Goal: Answer question/provide support: Share knowledge or assist other users

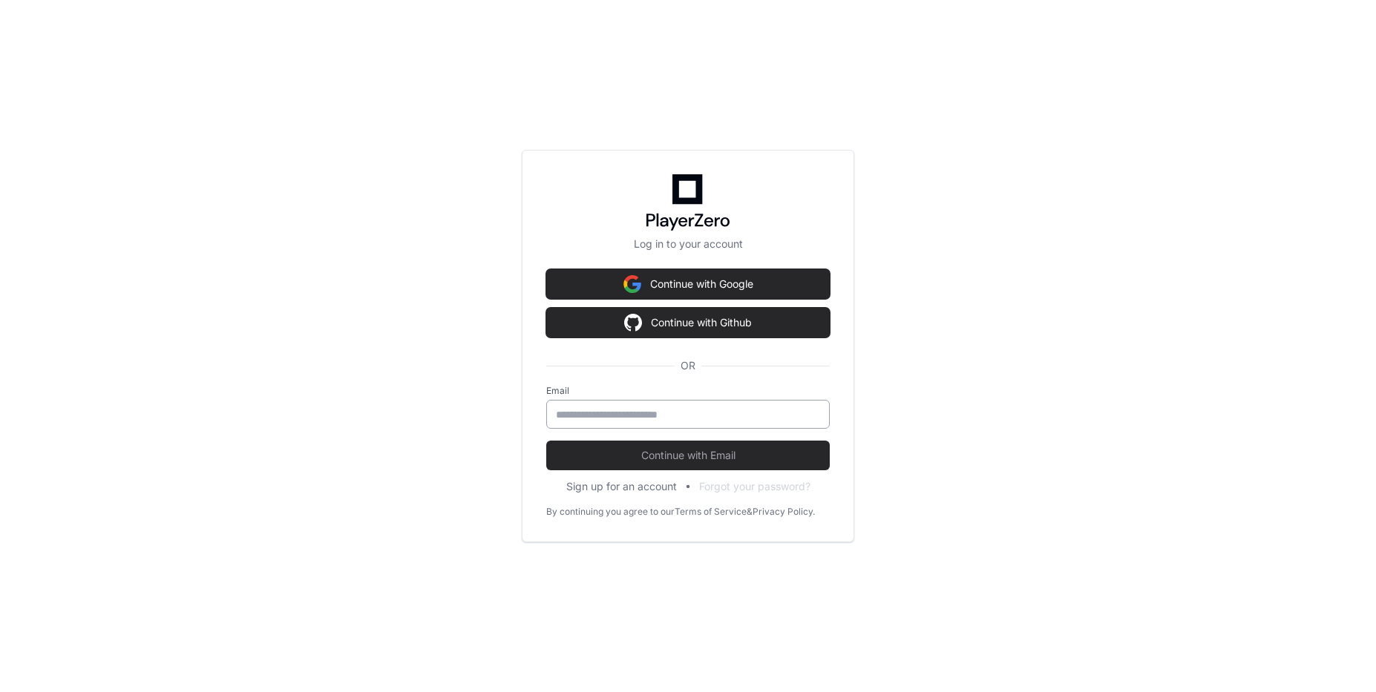
click at [677, 427] on div at bounding box center [687, 414] width 283 height 29
click at [680, 416] on input "email" at bounding box center [688, 414] width 264 height 15
type input "**********"
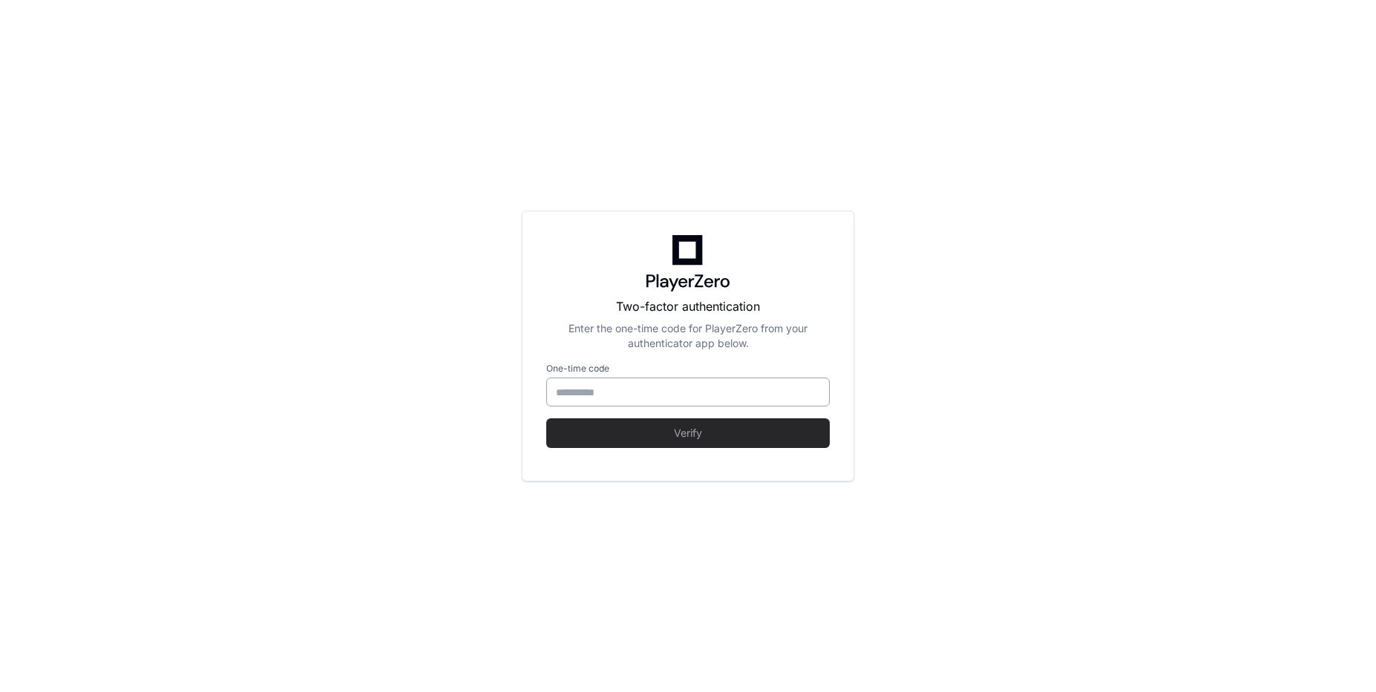
type input "******"
click at [640, 398] on input "******" at bounding box center [688, 392] width 264 height 15
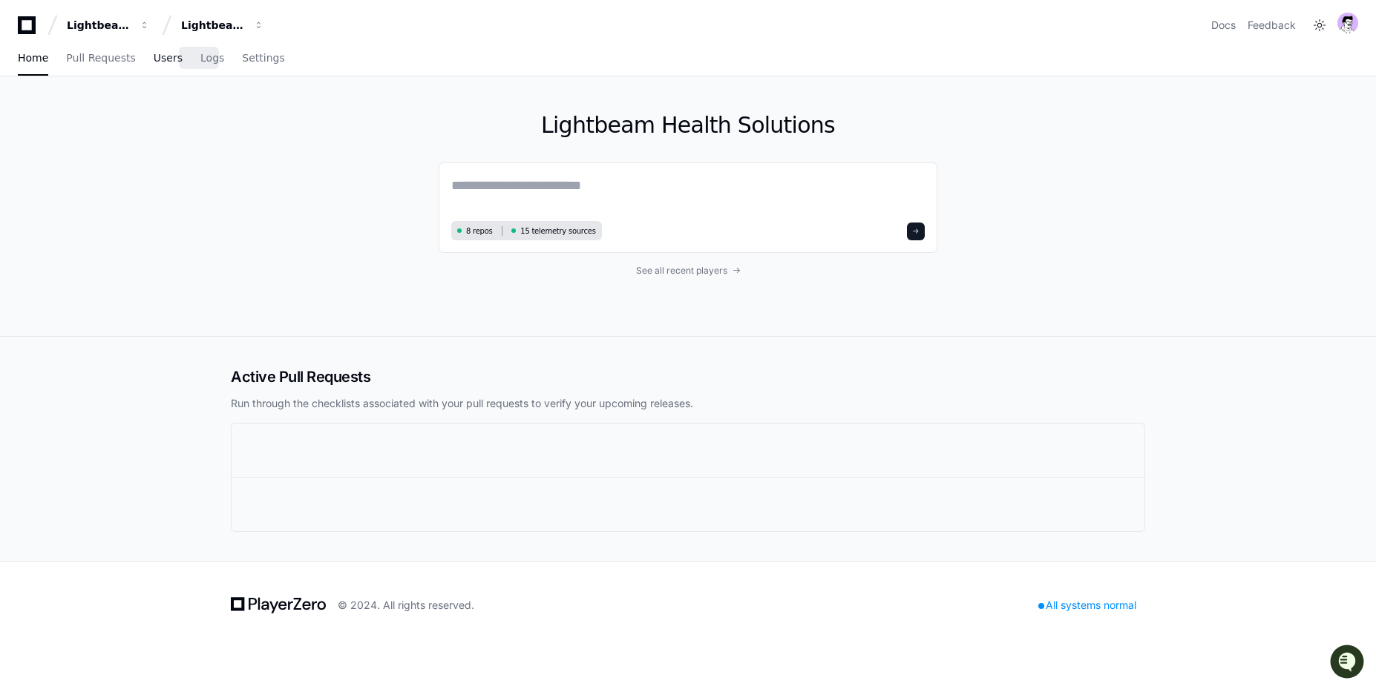
click at [161, 55] on span "Users" at bounding box center [168, 57] width 29 height 9
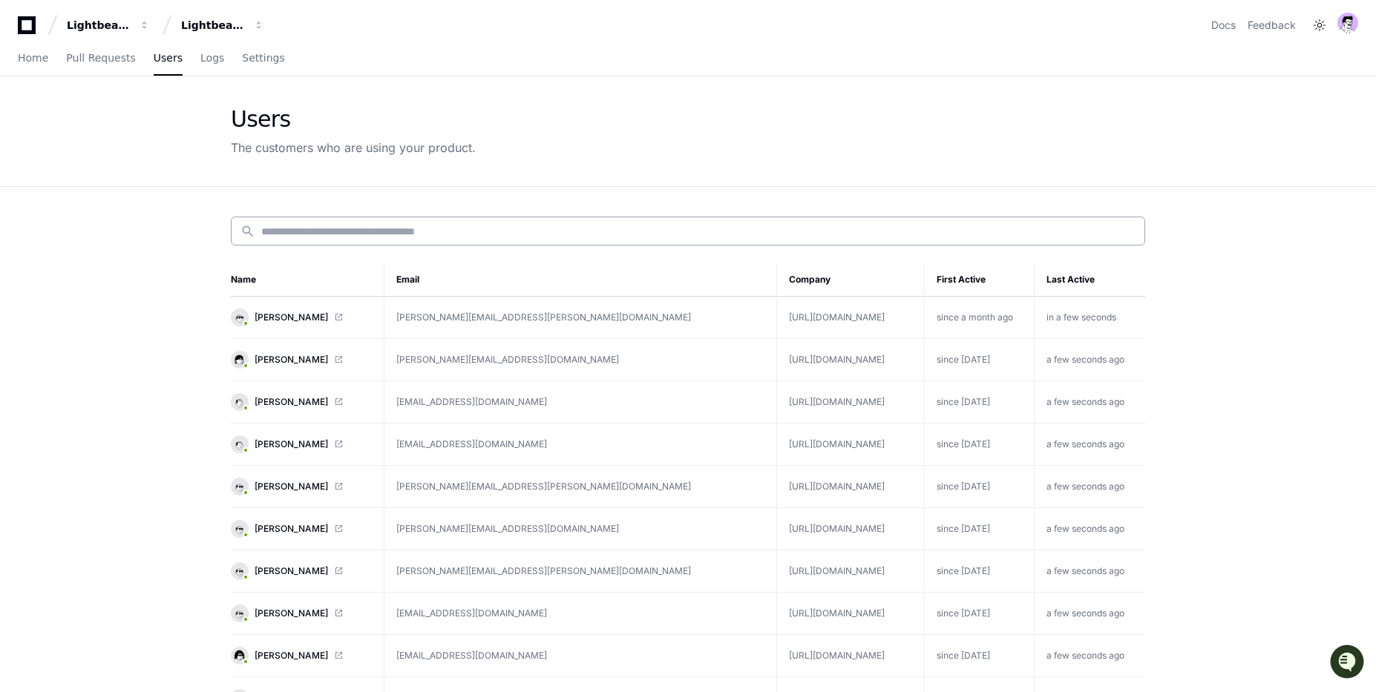
click at [383, 217] on div "search" at bounding box center [688, 231] width 914 height 29
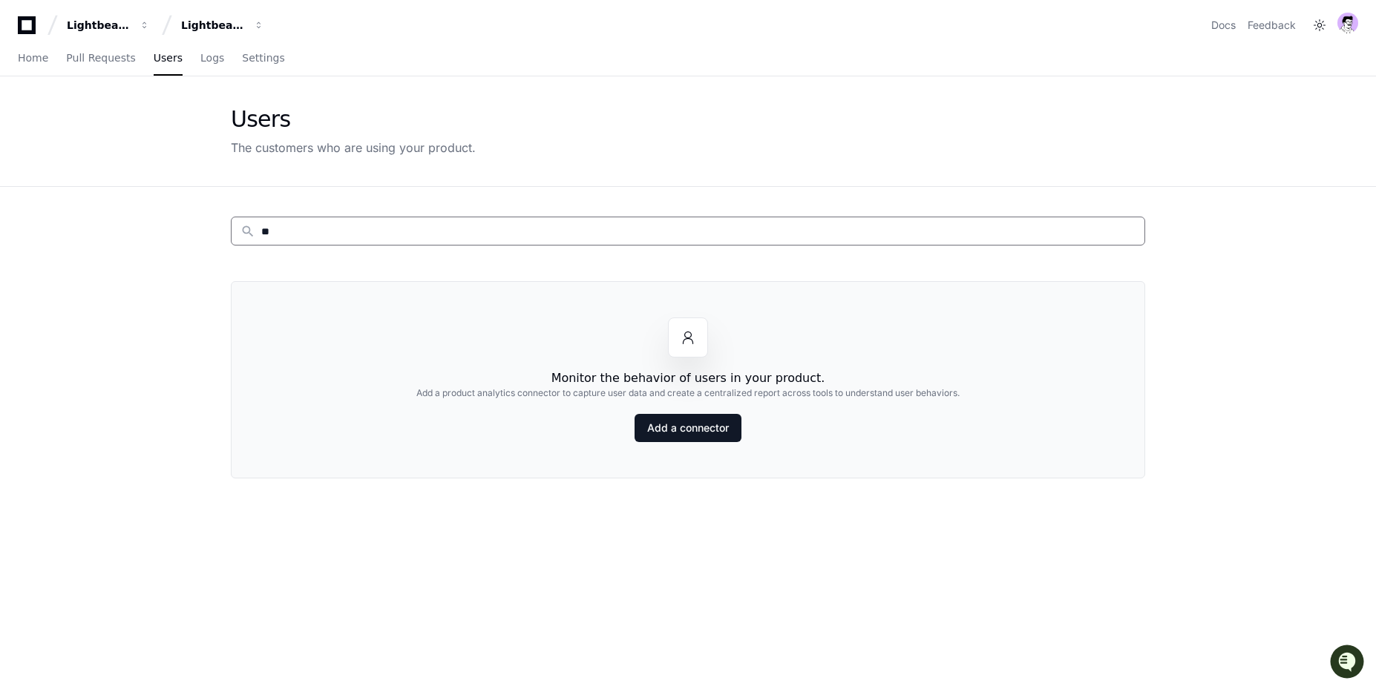
type input "*"
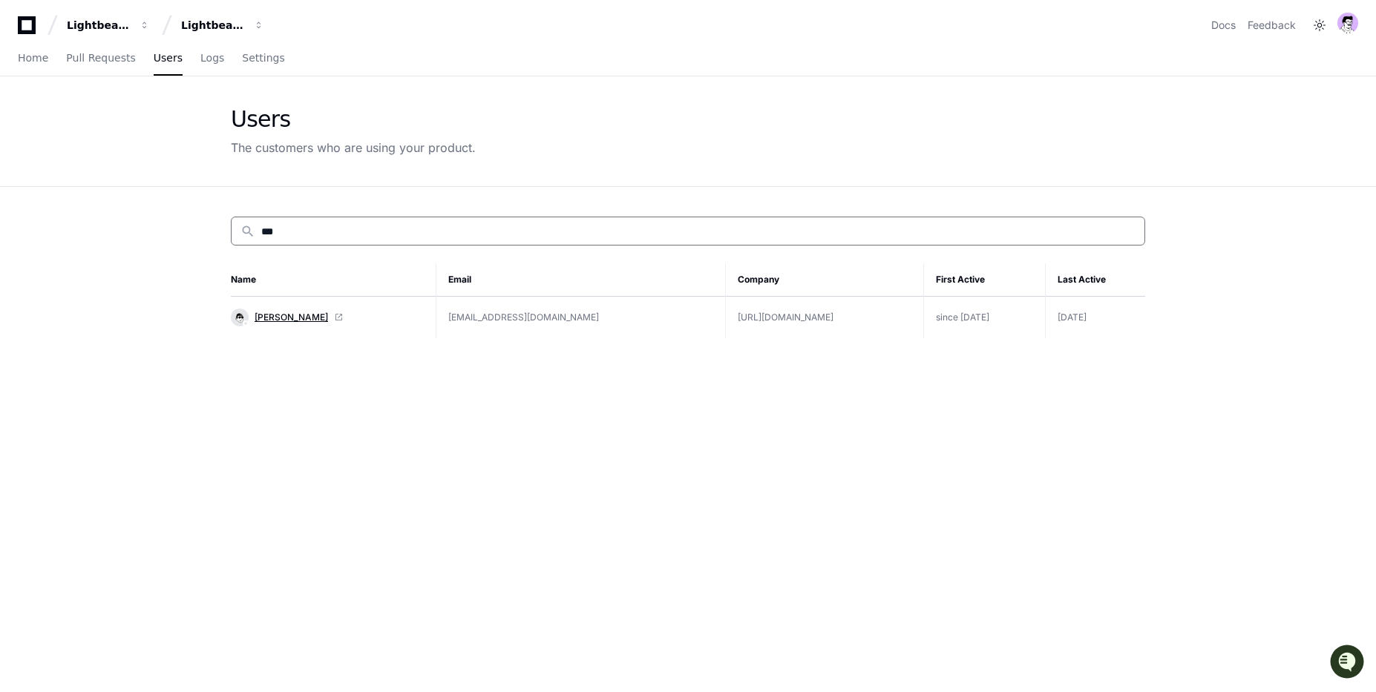
click at [305, 315] on span "[PERSON_NAME]" at bounding box center [290, 318] width 73 height 12
click at [482, 224] on input "***" at bounding box center [698, 231] width 874 height 15
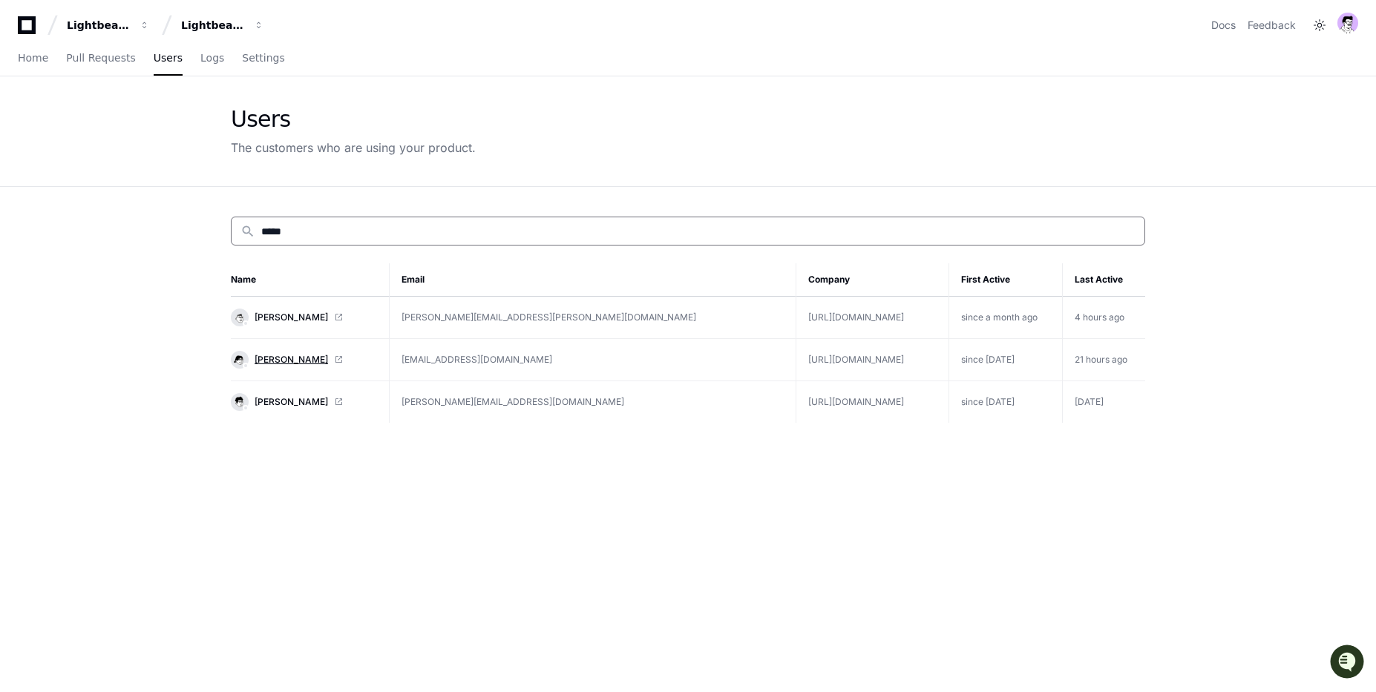
type input "*****"
click at [275, 361] on span "Shirley Gonzales" at bounding box center [290, 360] width 73 height 12
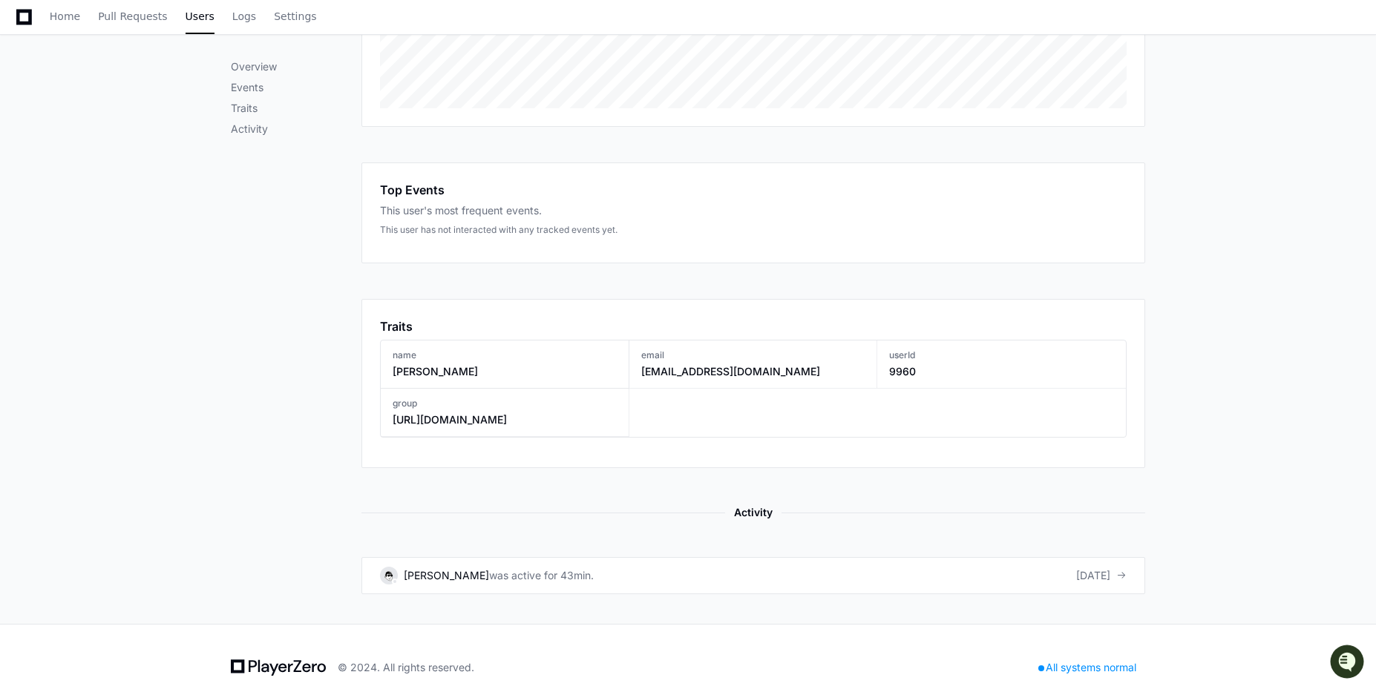
scroll to position [384, 0]
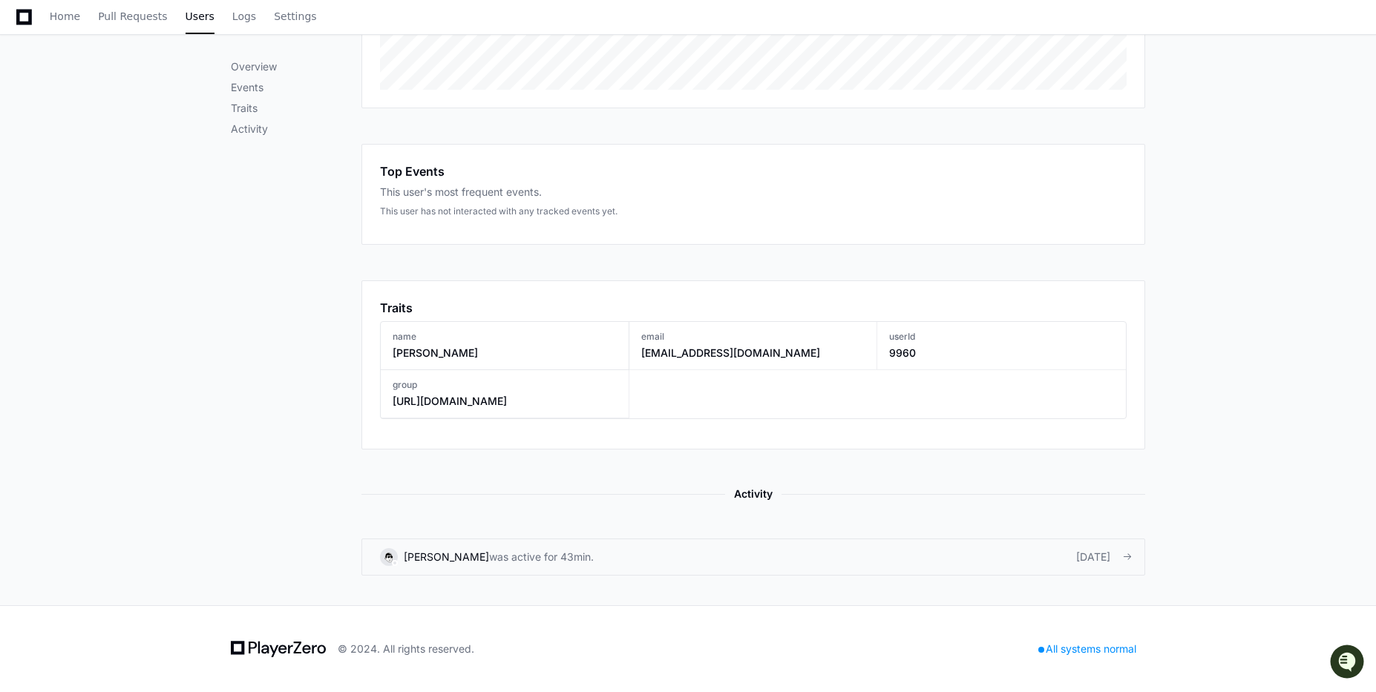
click at [594, 565] on div "[PERSON_NAME] was active for 43min." at bounding box center [487, 557] width 214 height 18
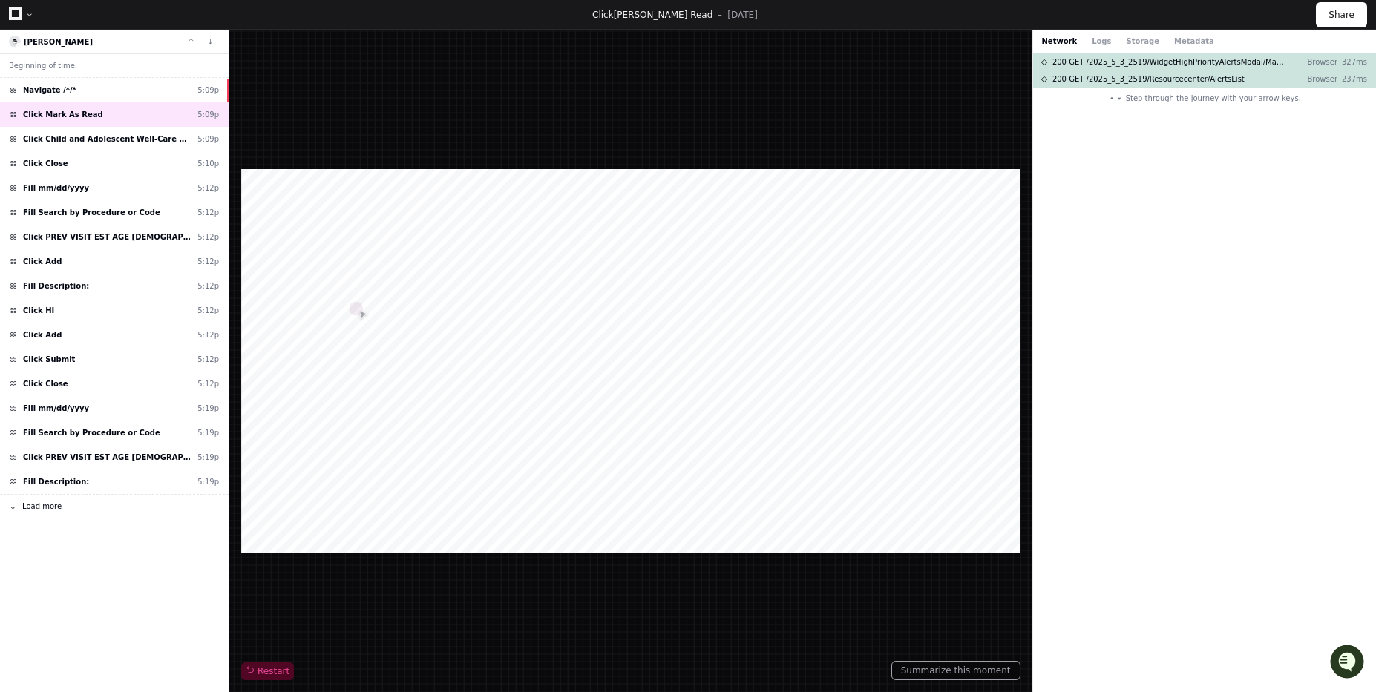
click at [91, 510] on button "Load more" at bounding box center [114, 506] width 229 height 24
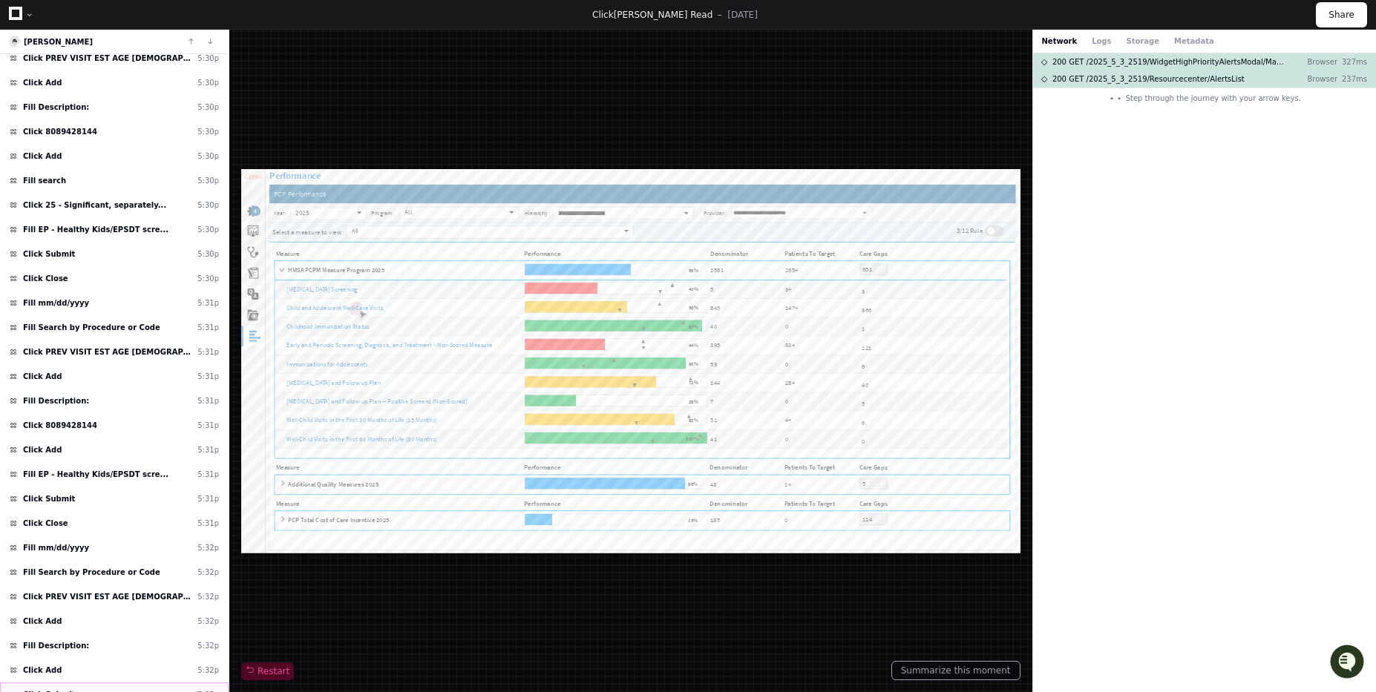
scroll to position [2361, 0]
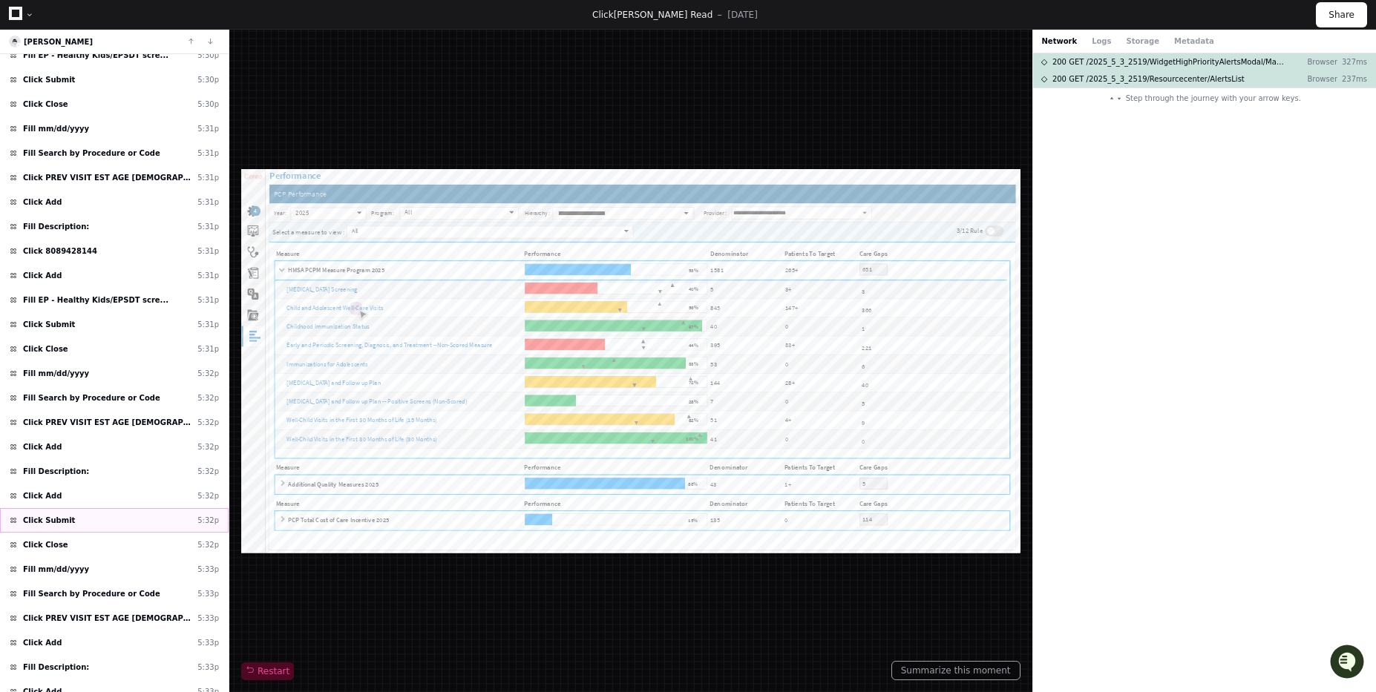
click at [135, 522] on div "Click Submit 5:32p" at bounding box center [114, 520] width 229 height 24
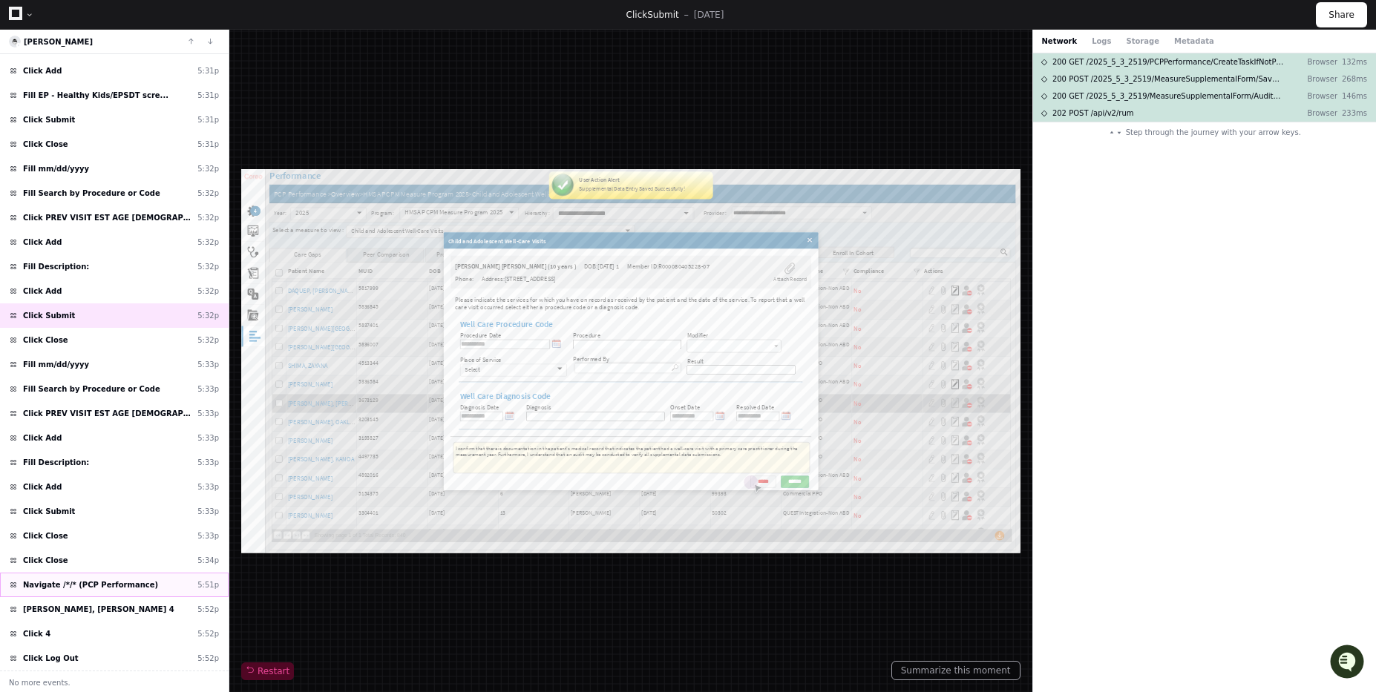
scroll to position [2567, 0]
click at [88, 588] on span "Navigate /*/* (PCP Performance)" at bounding box center [90, 583] width 135 height 11
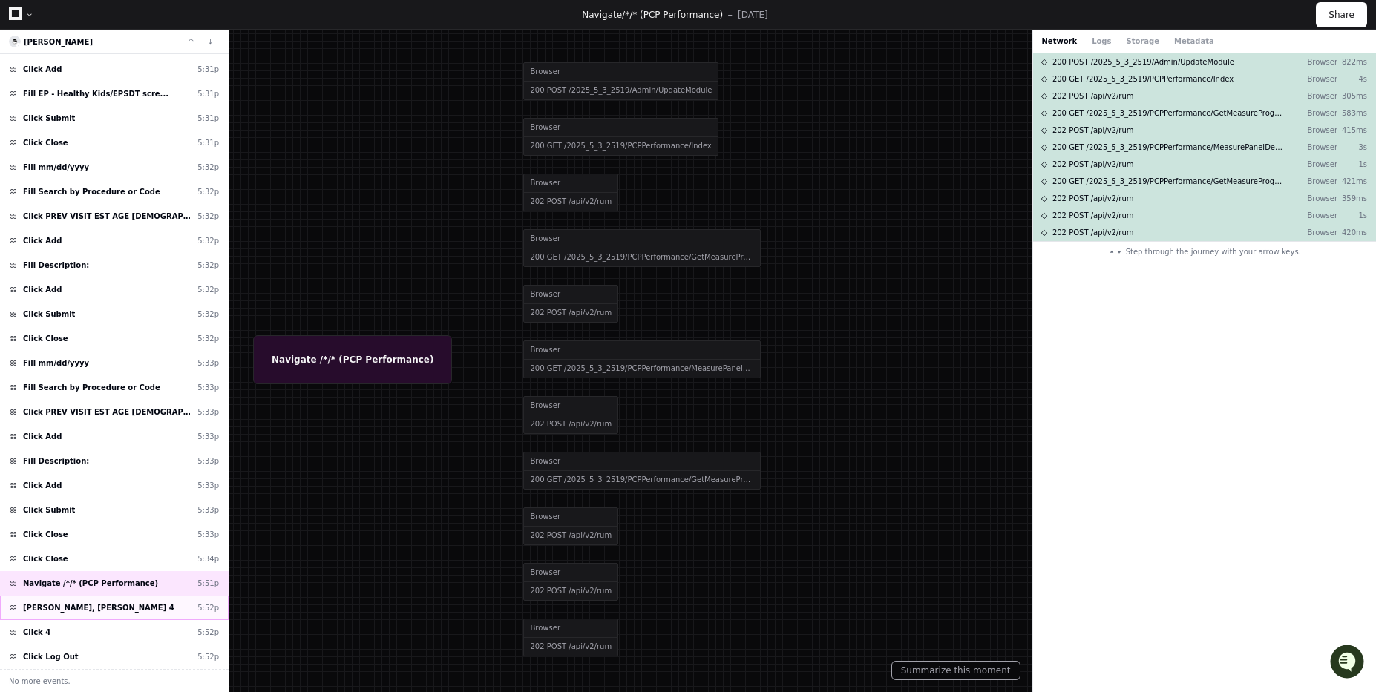
click at [91, 605] on span "[PERSON_NAME], [PERSON_NAME] 4" at bounding box center [98, 607] width 151 height 11
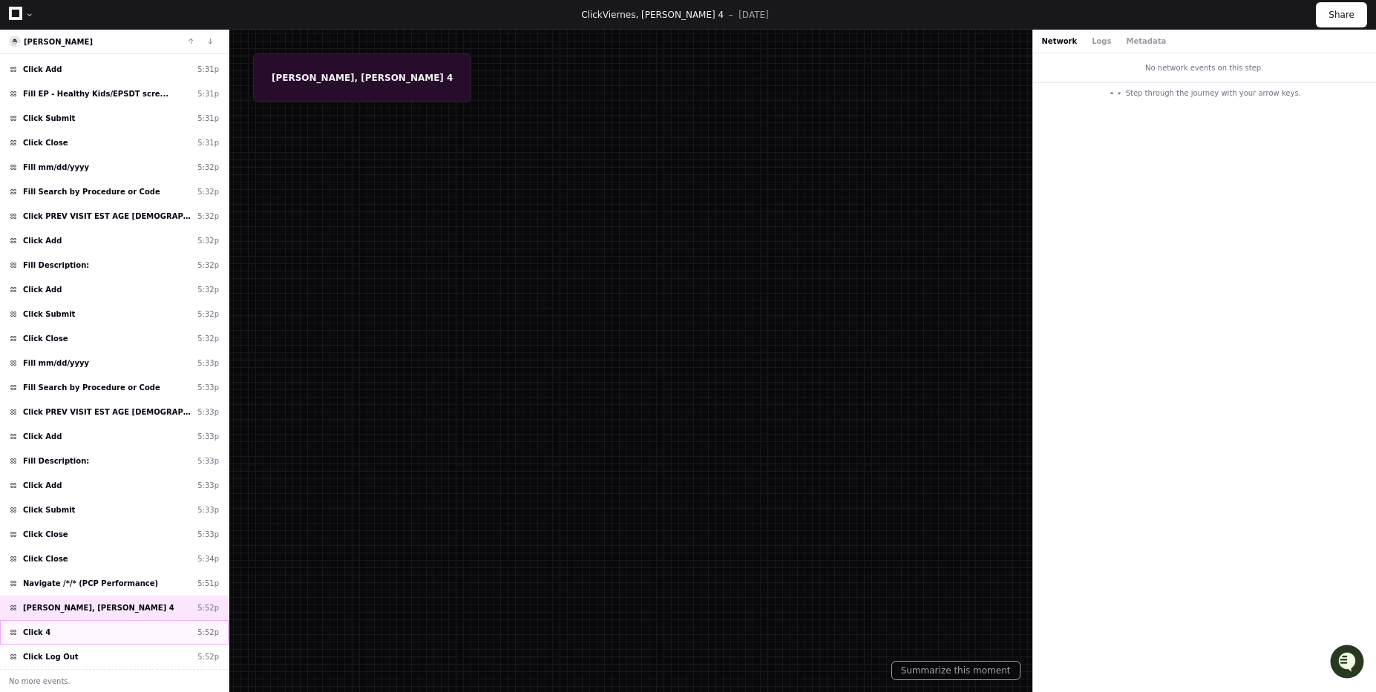
click at [85, 622] on div "Click 4 5:52p" at bounding box center [114, 632] width 229 height 24
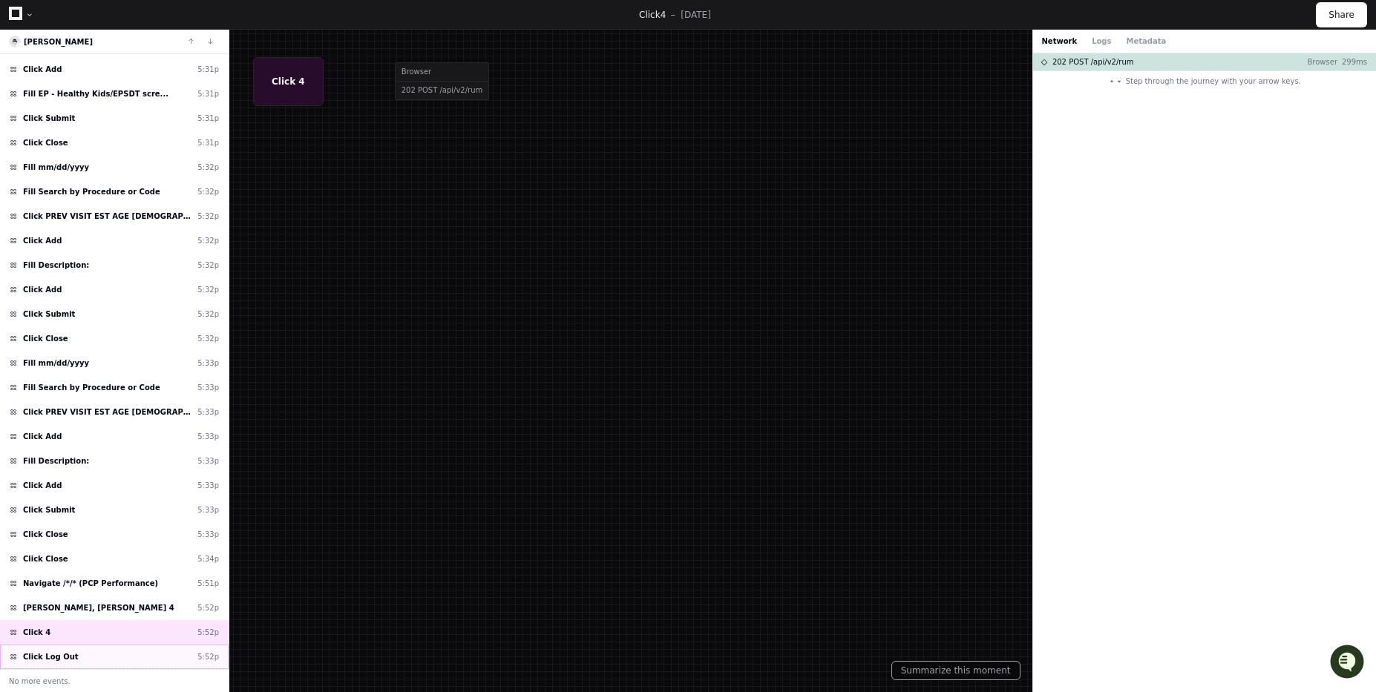
click at [86, 656] on div "Click Log Out 5:52p" at bounding box center [114, 657] width 229 height 24
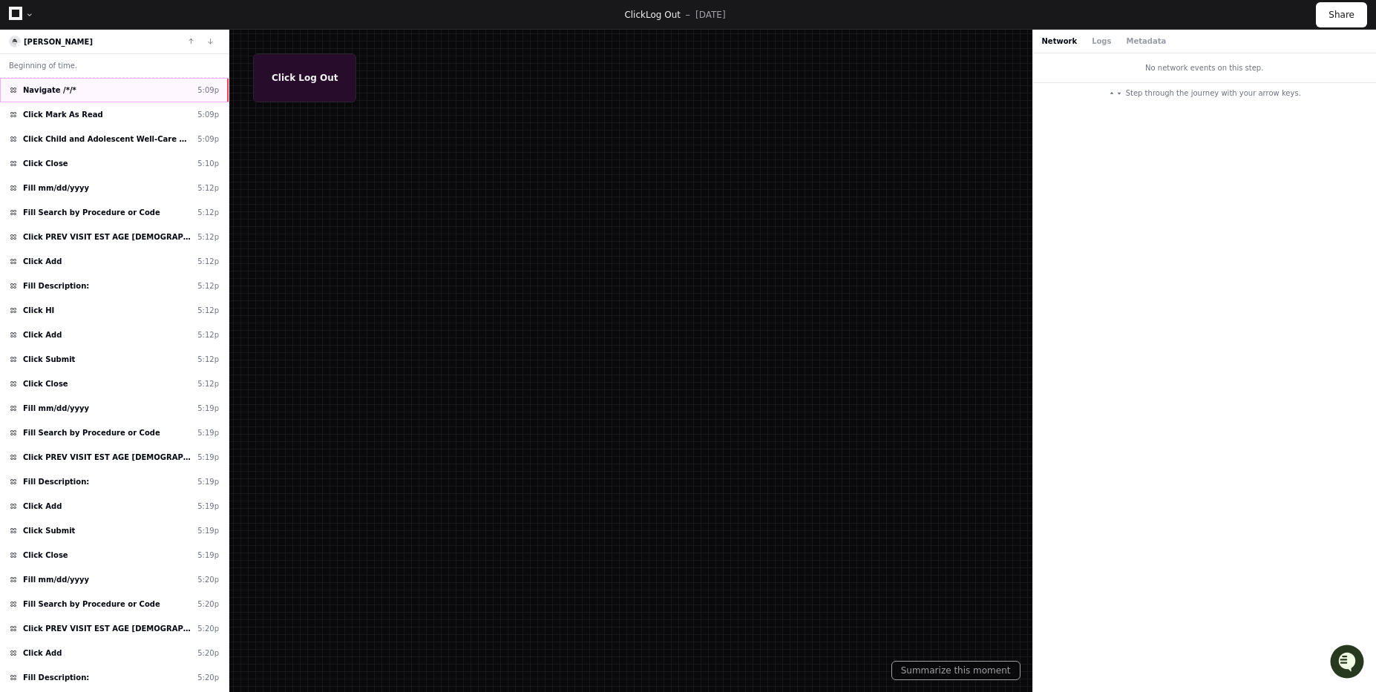
click at [76, 97] on div "Navigate /*/* 5:09p" at bounding box center [114, 90] width 229 height 24
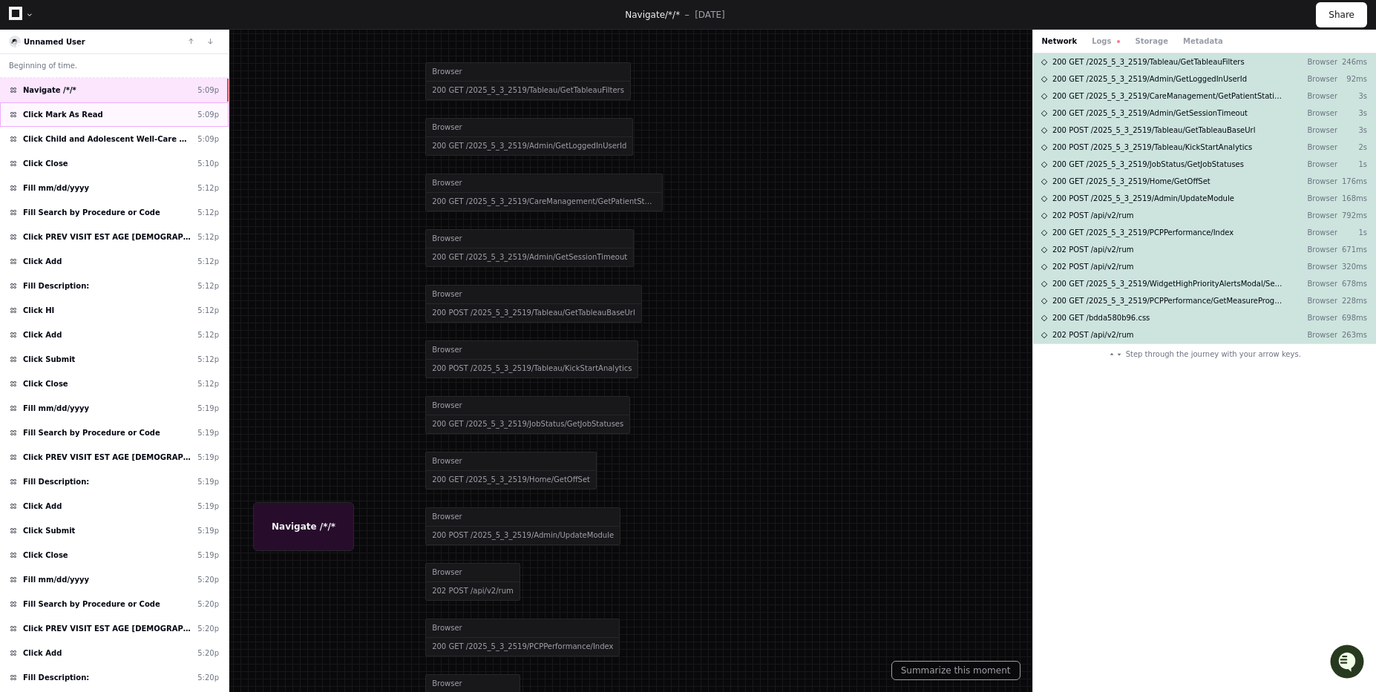
click at [72, 119] on span "Click Mark As Read" at bounding box center [63, 114] width 80 height 11
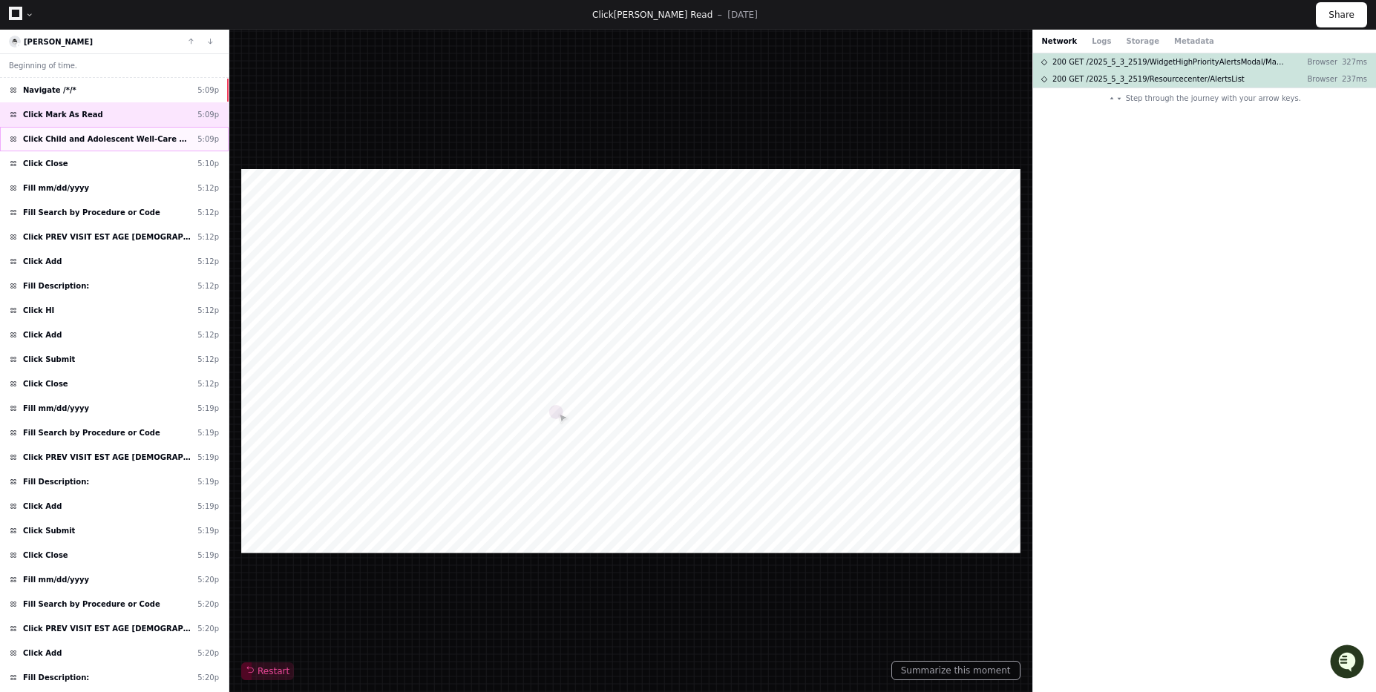
click at [73, 137] on span "Click Child and Adolescent Well-Care Visits" at bounding box center [107, 139] width 168 height 11
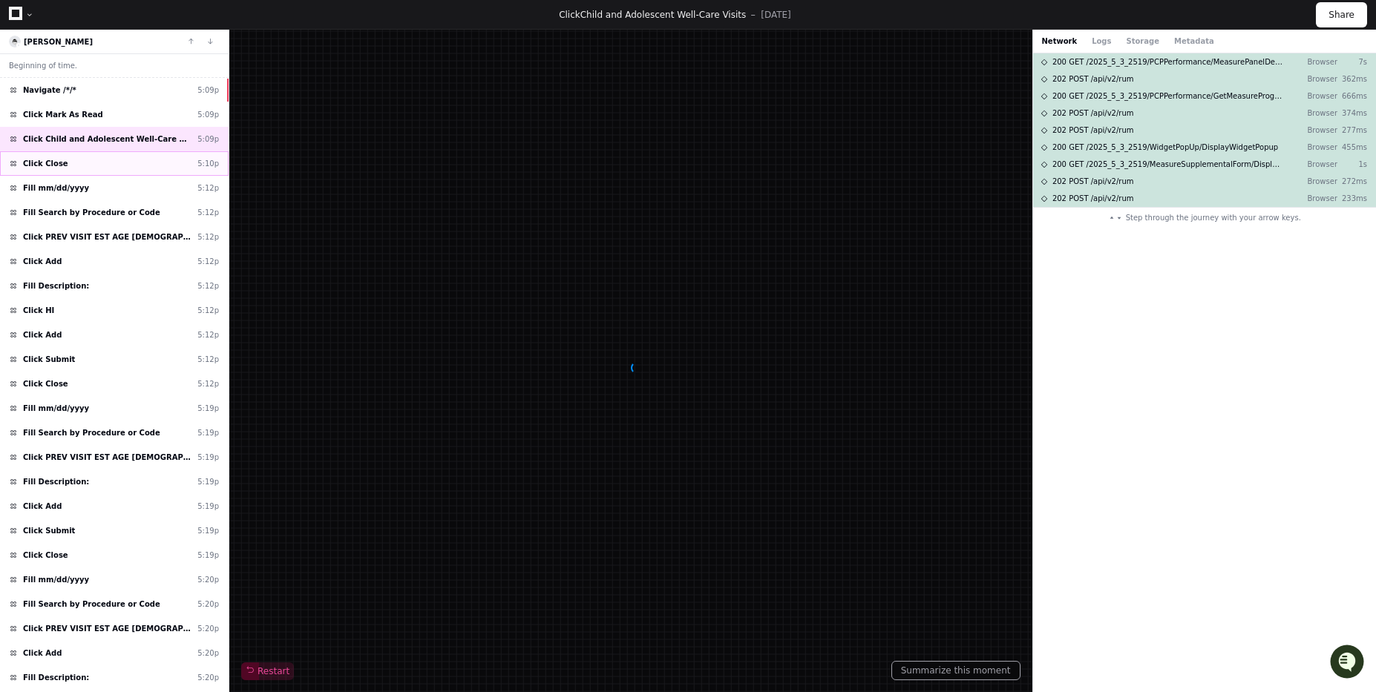
click at [69, 174] on div "Click Close 5:10p" at bounding box center [114, 163] width 229 height 24
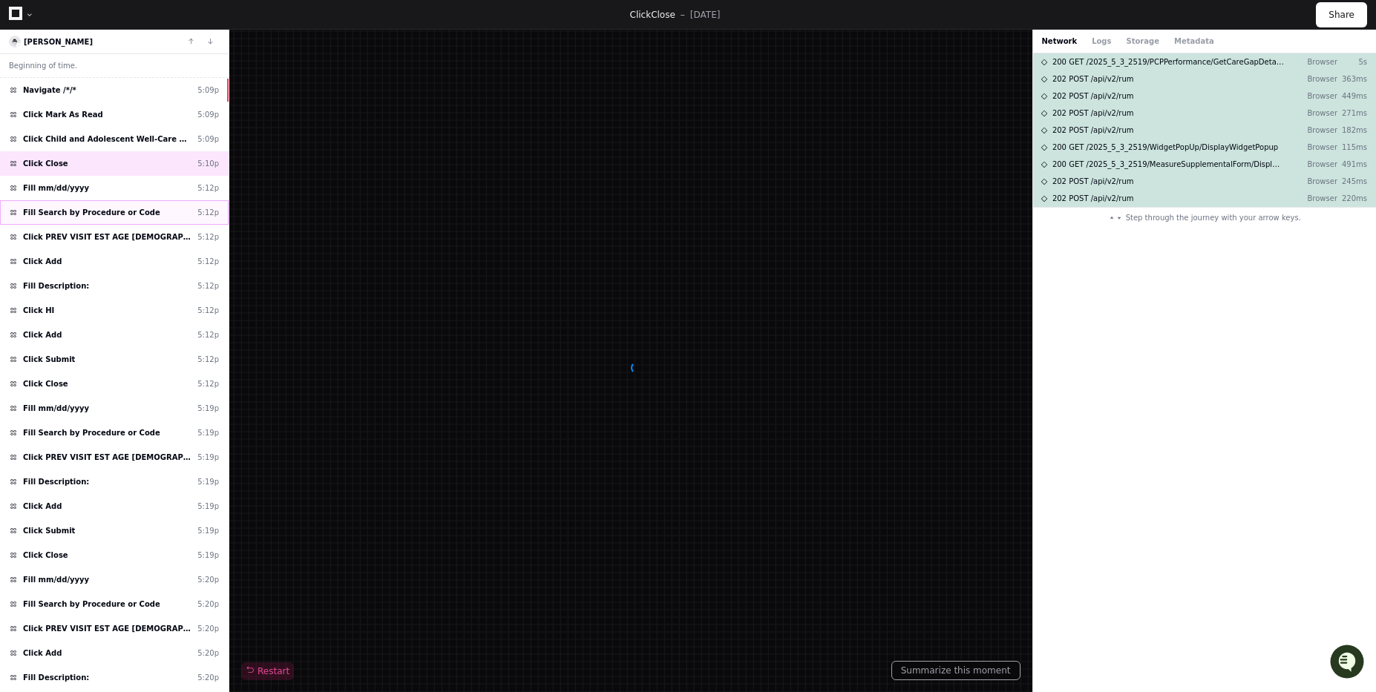
click at [67, 205] on div "Fill Search by Procedure or Code 5:12p" at bounding box center [114, 212] width 229 height 24
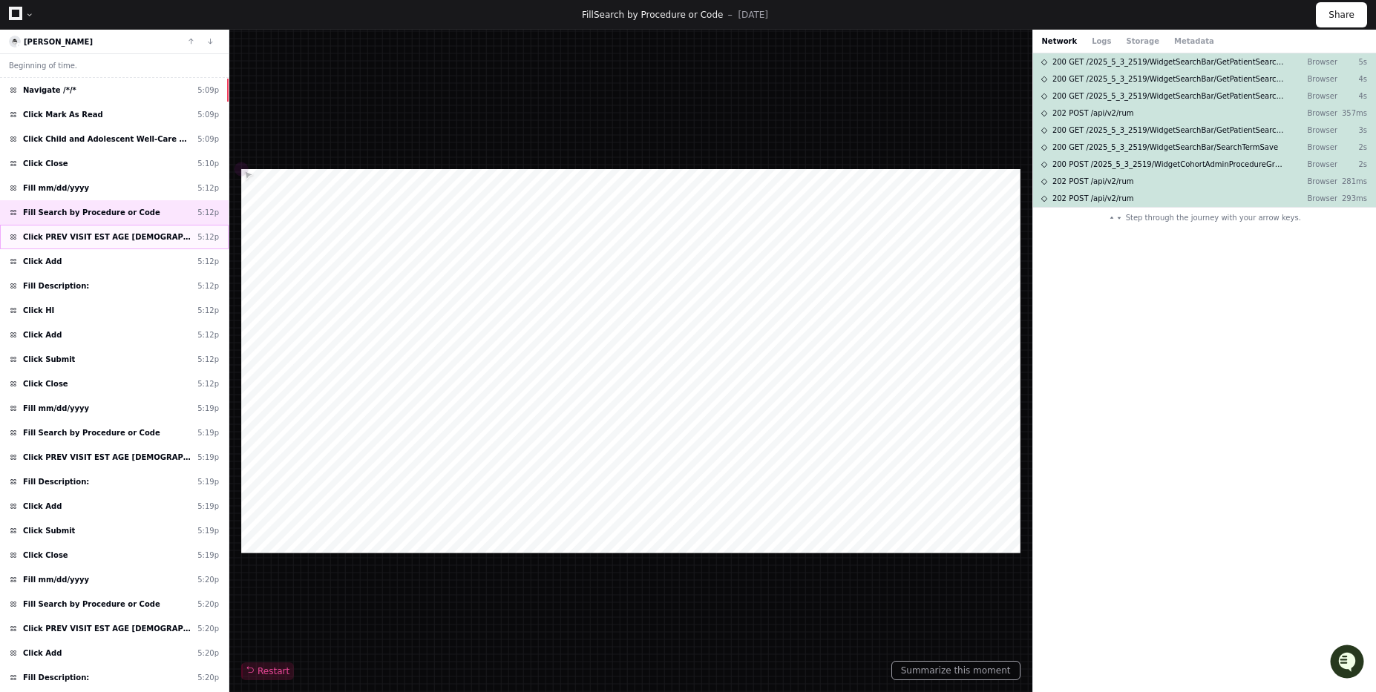
click at [68, 236] on span "Click PREV VISIT EST AGE [DEMOGRAPHIC_DATA]" at bounding box center [107, 236] width 168 height 11
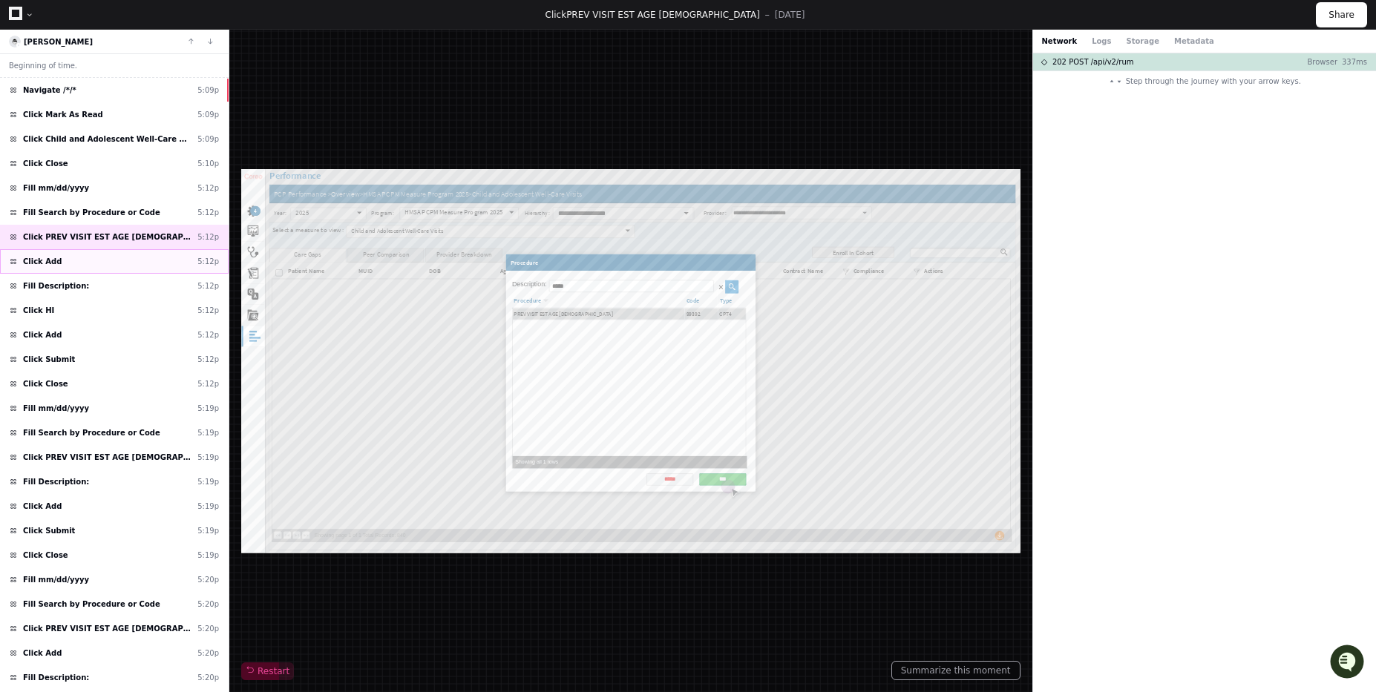
scroll to position [1707, 0]
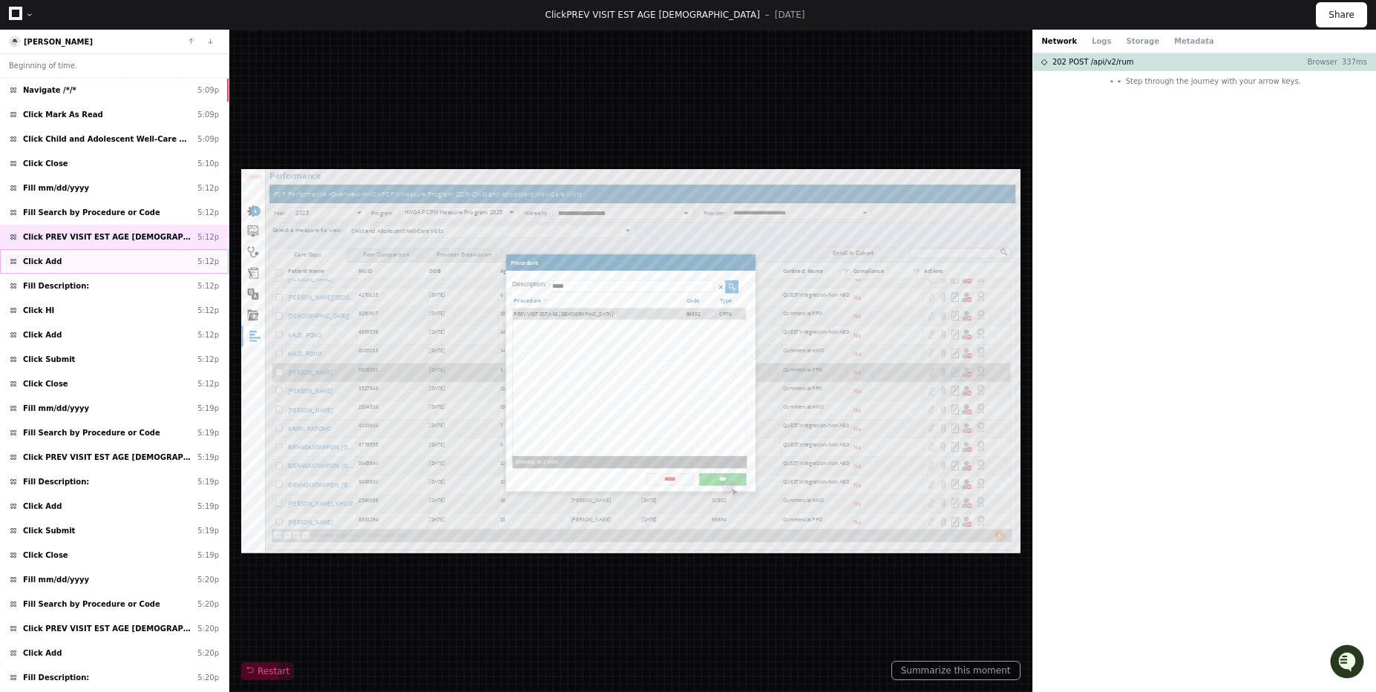
click at [69, 271] on div "Click Add 5:12p" at bounding box center [114, 261] width 229 height 24
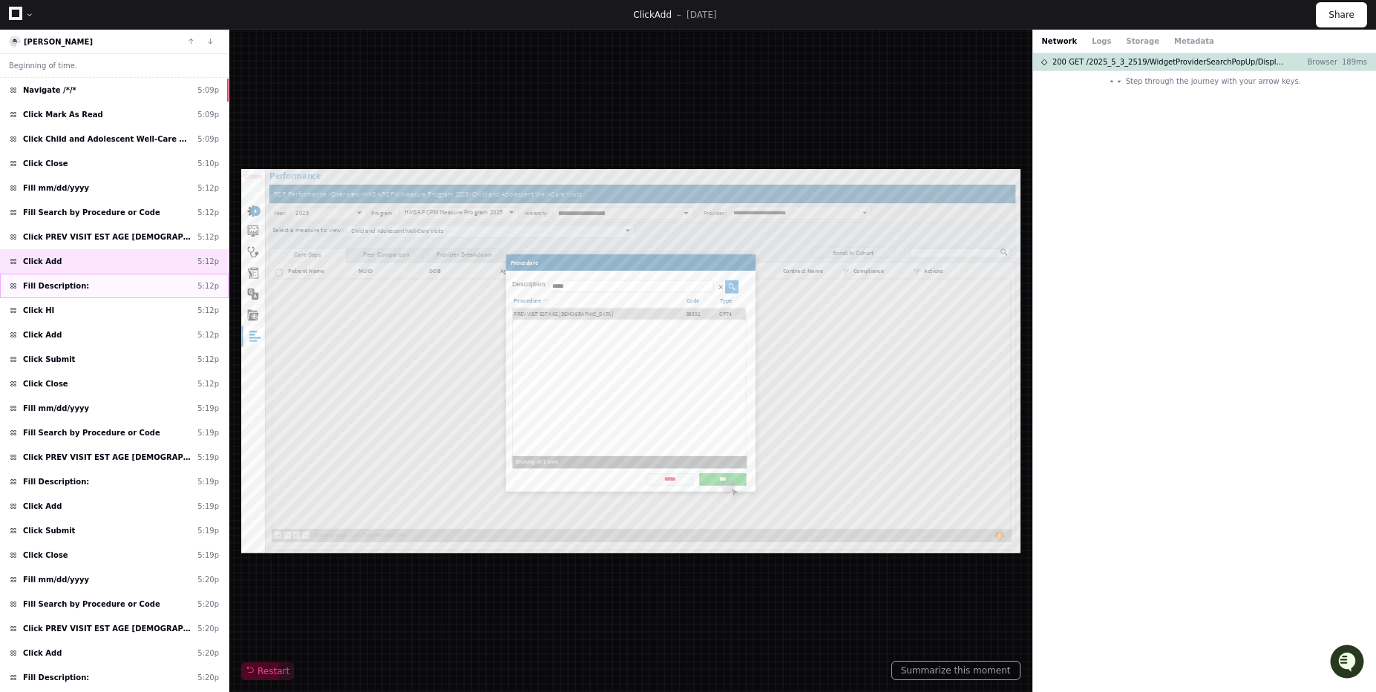
scroll to position [1707, 0]
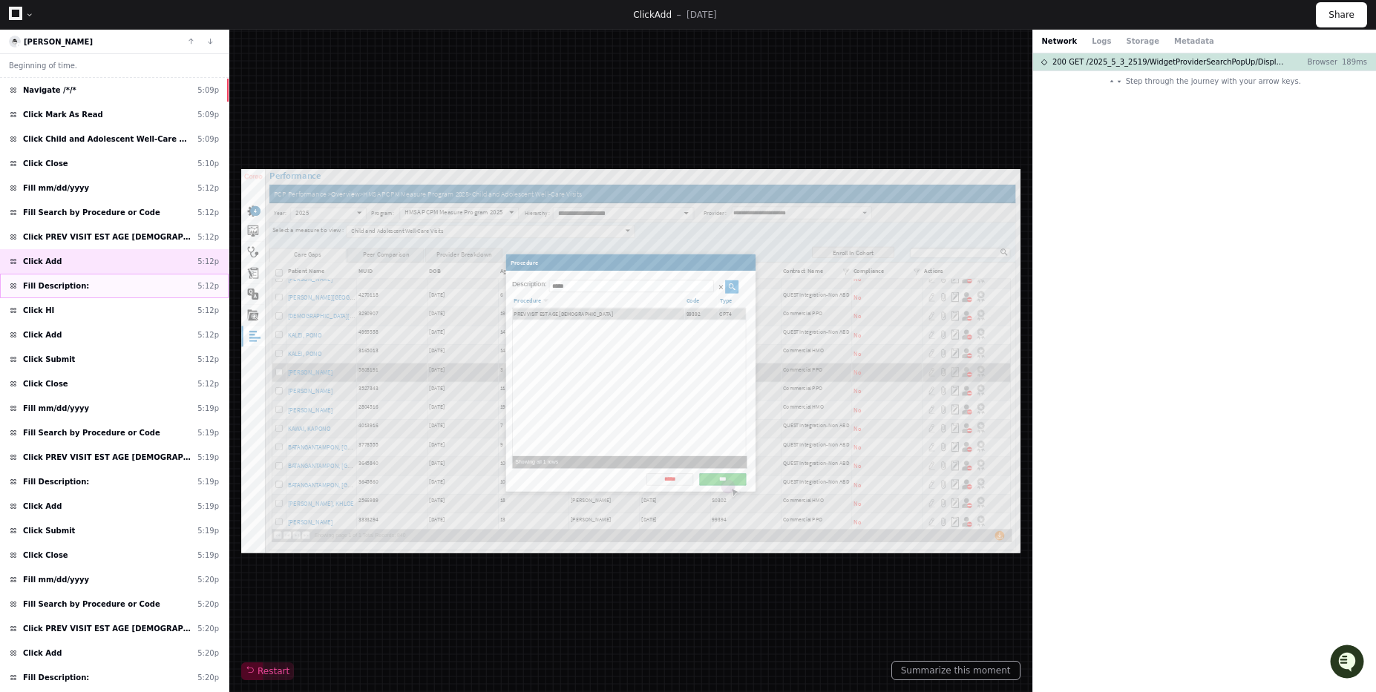
type input "**********"
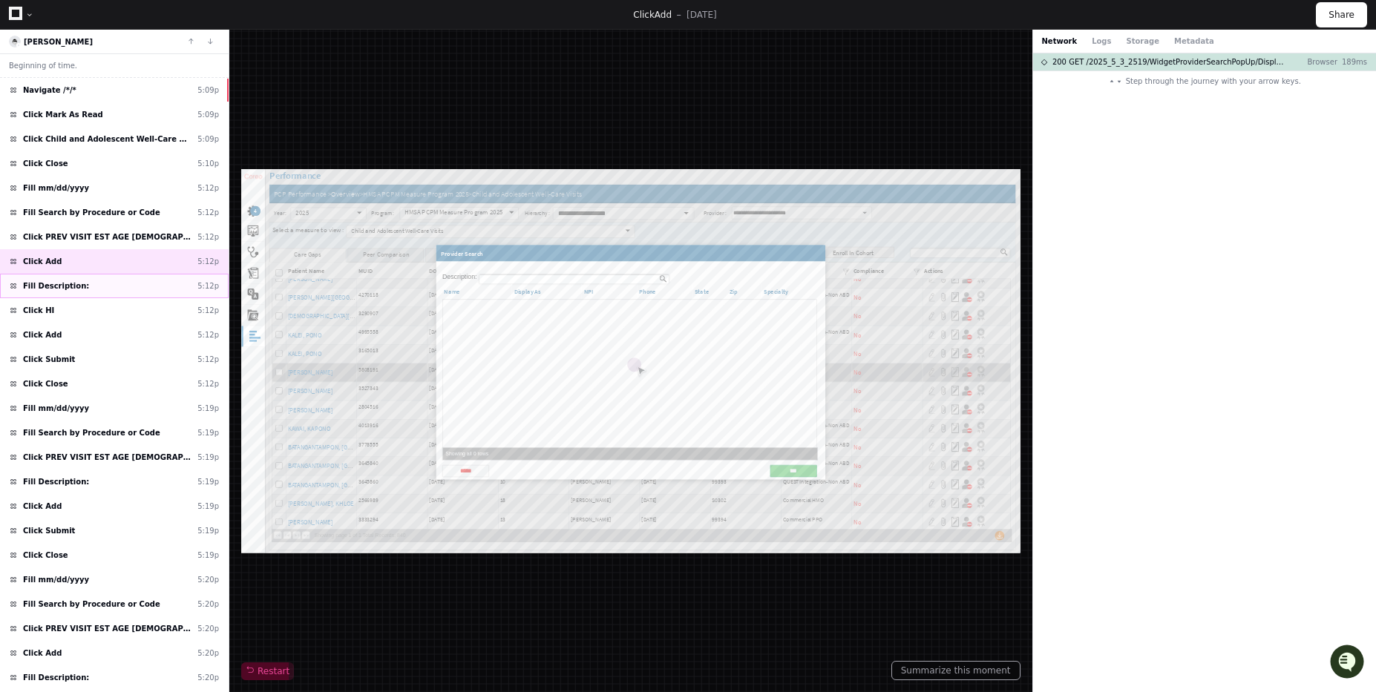
type input "*"
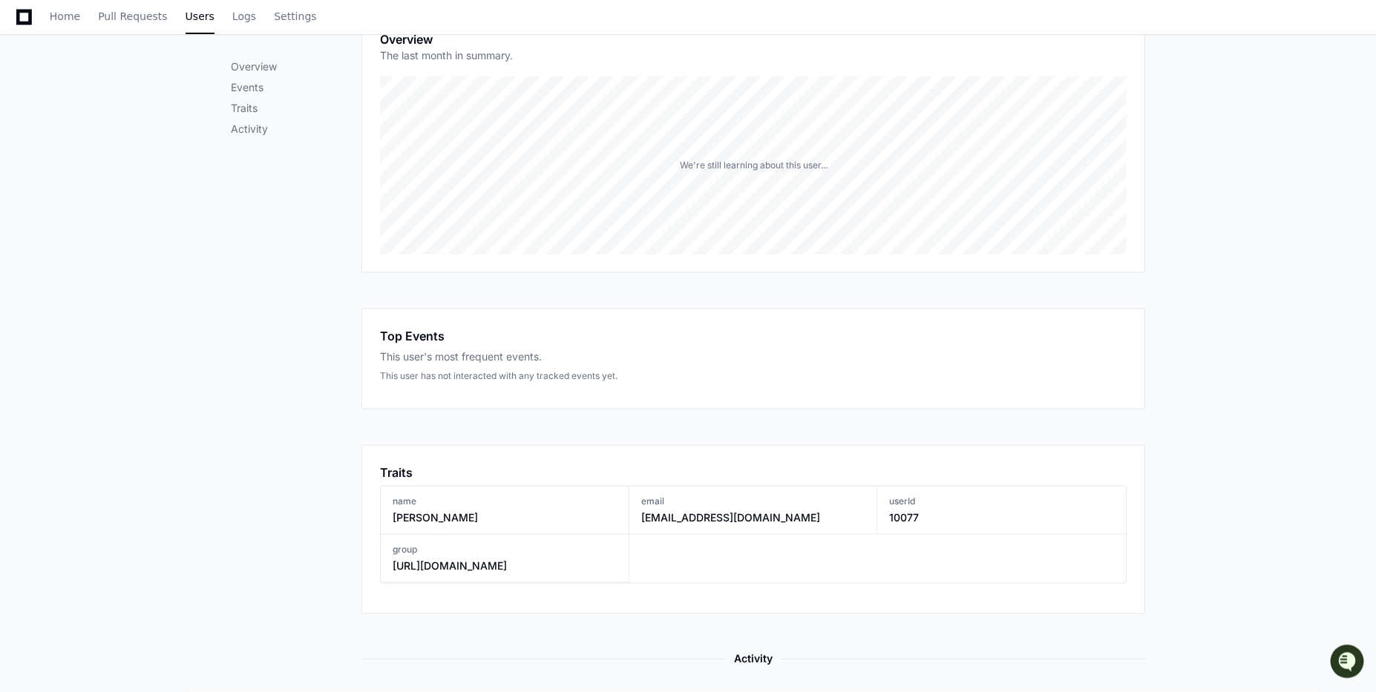
scroll to position [513, 0]
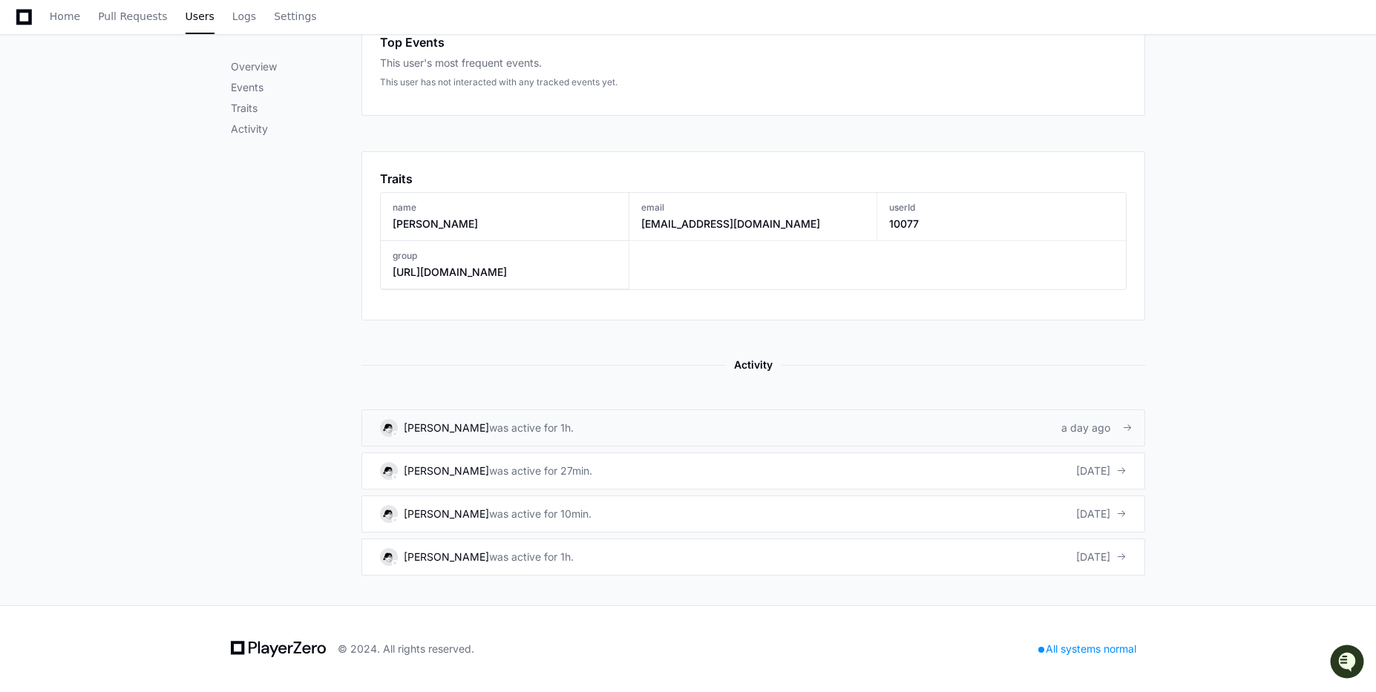
click at [496, 426] on div "was active for 1h." at bounding box center [531, 428] width 85 height 15
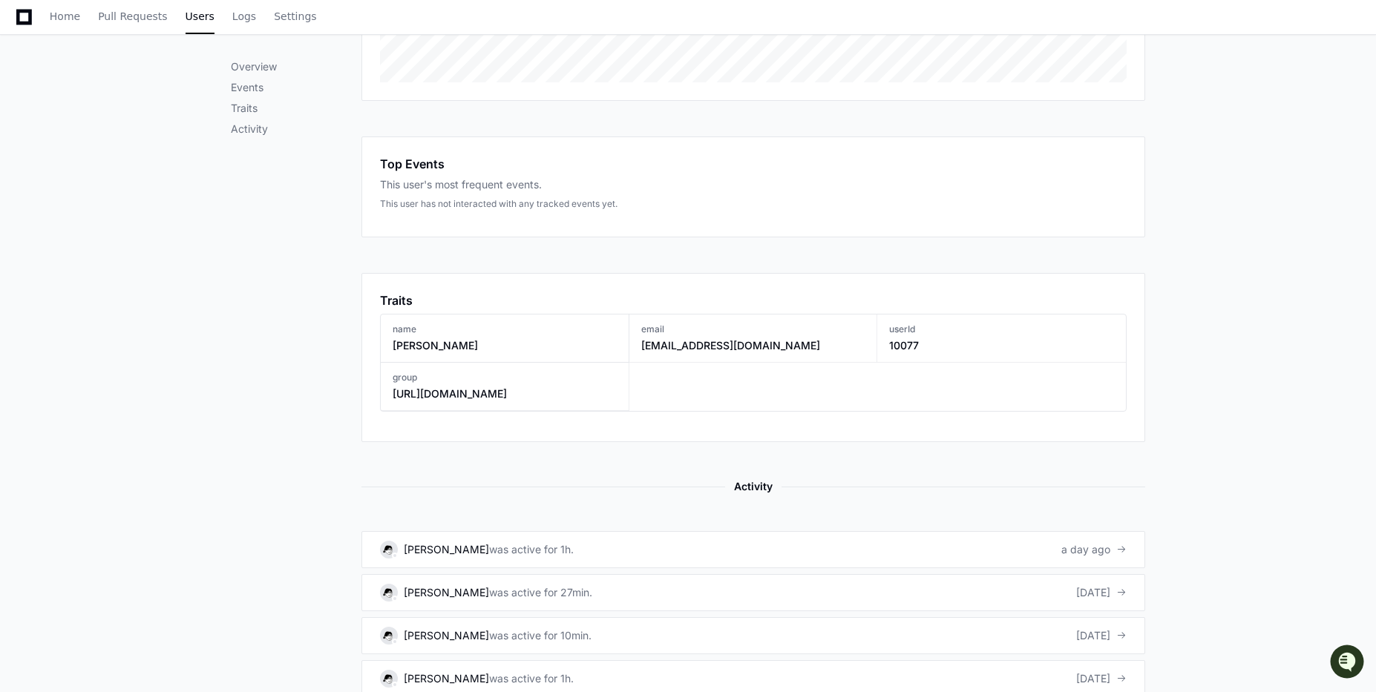
scroll to position [513, 0]
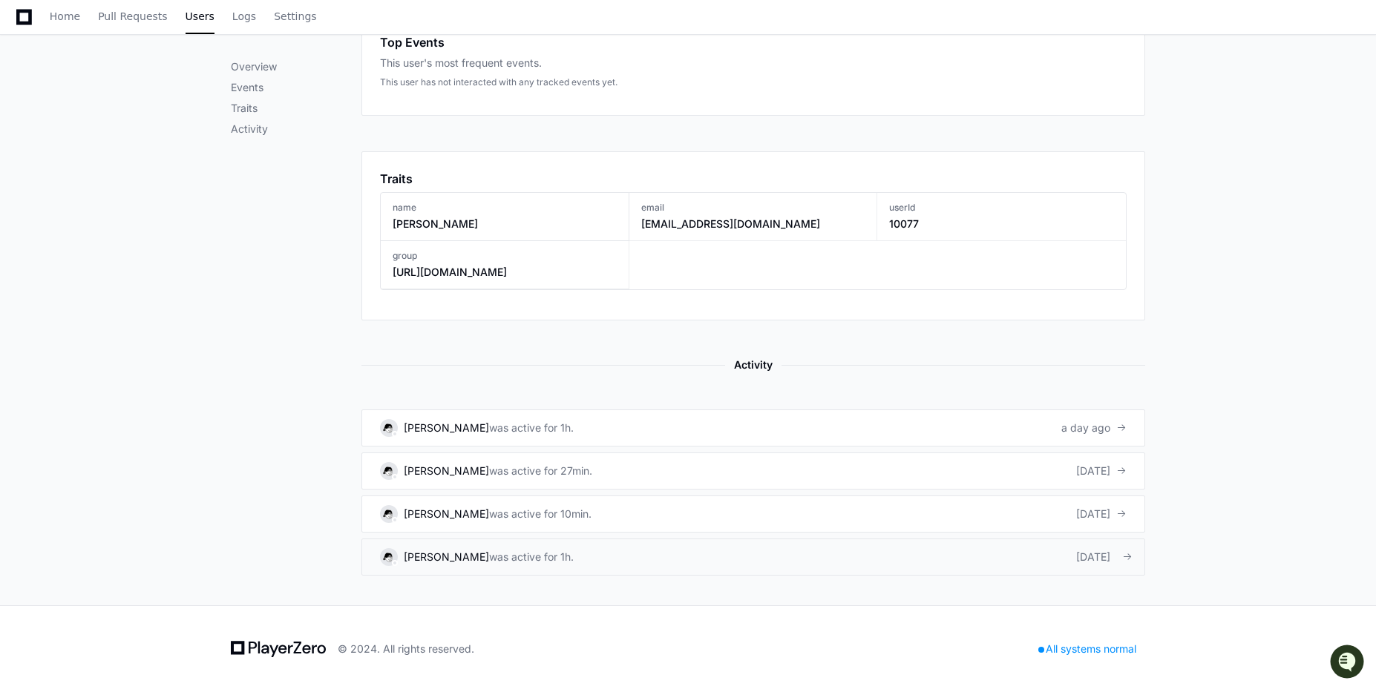
click at [441, 558] on div "Shirley Gonzales" at bounding box center [446, 557] width 85 height 15
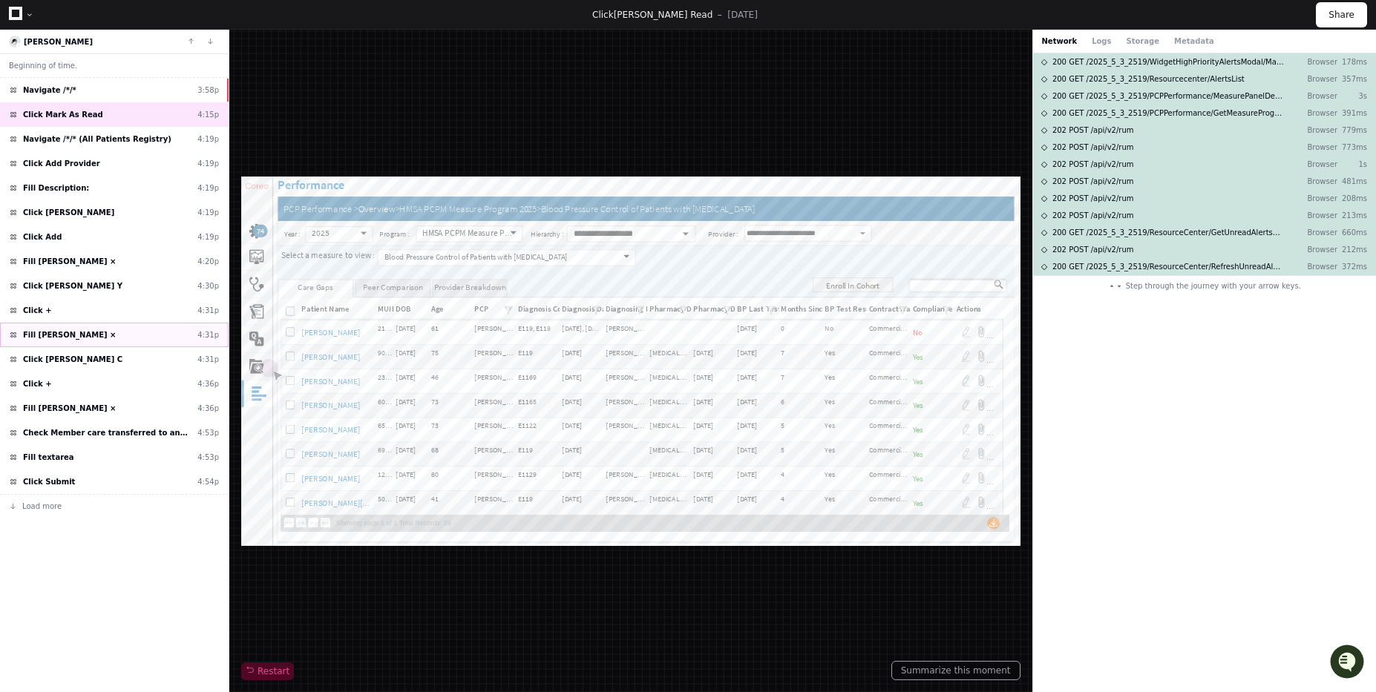
scroll to position [297, 0]
